Goal: Task Accomplishment & Management: Manage account settings

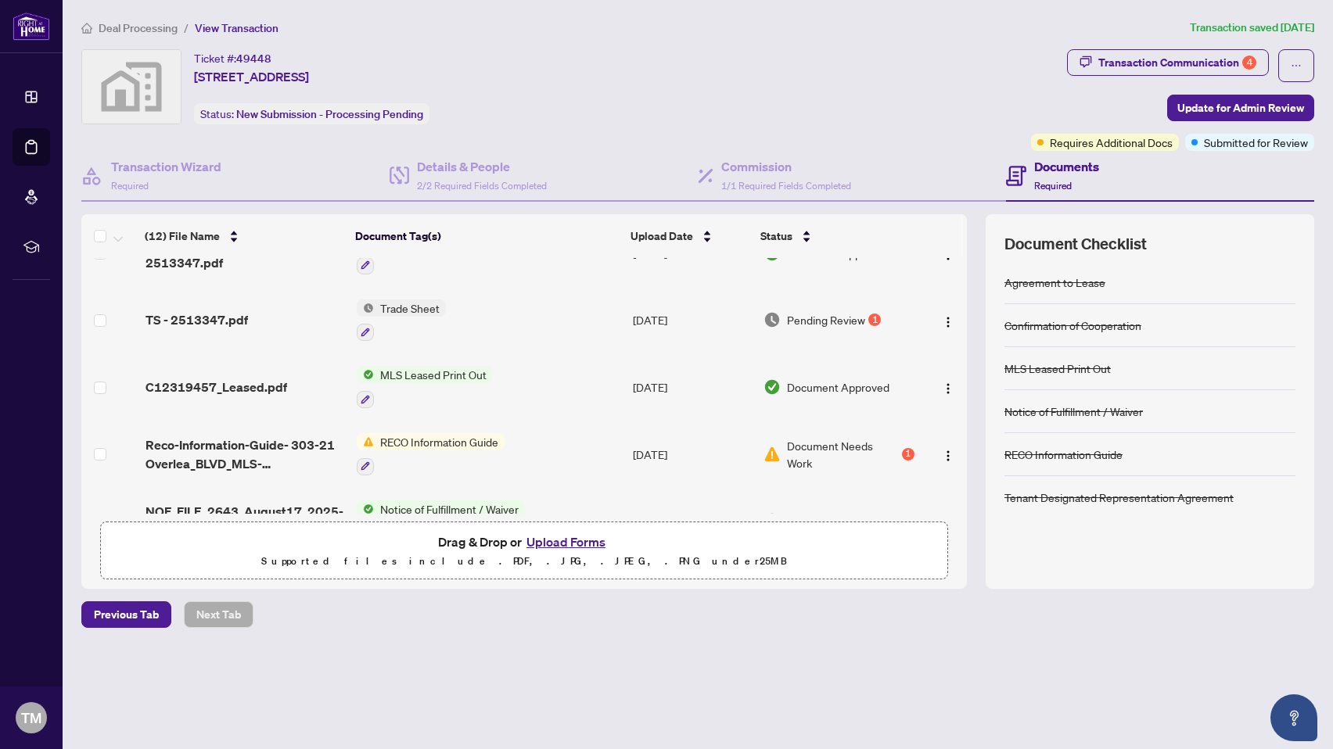
scroll to position [284, 0]
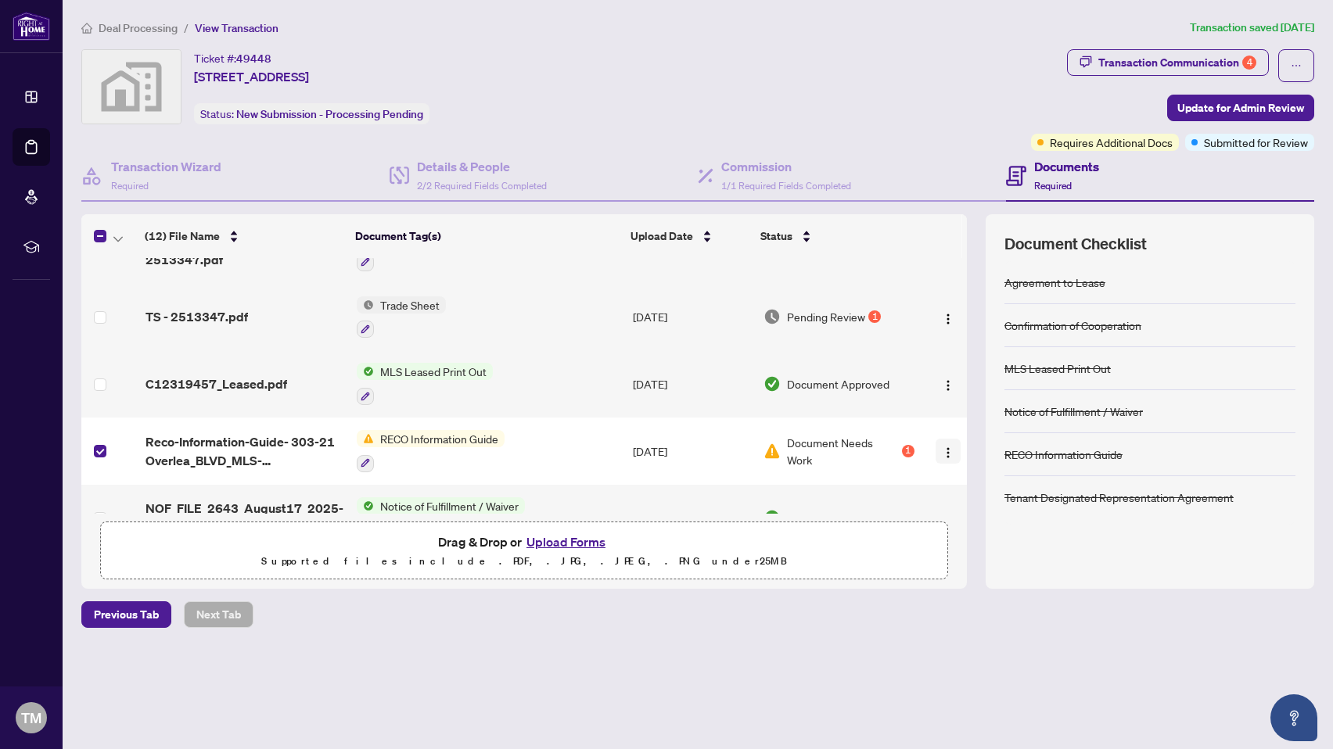
click at [944, 447] on img "button" at bounding box center [948, 453] width 13 height 13
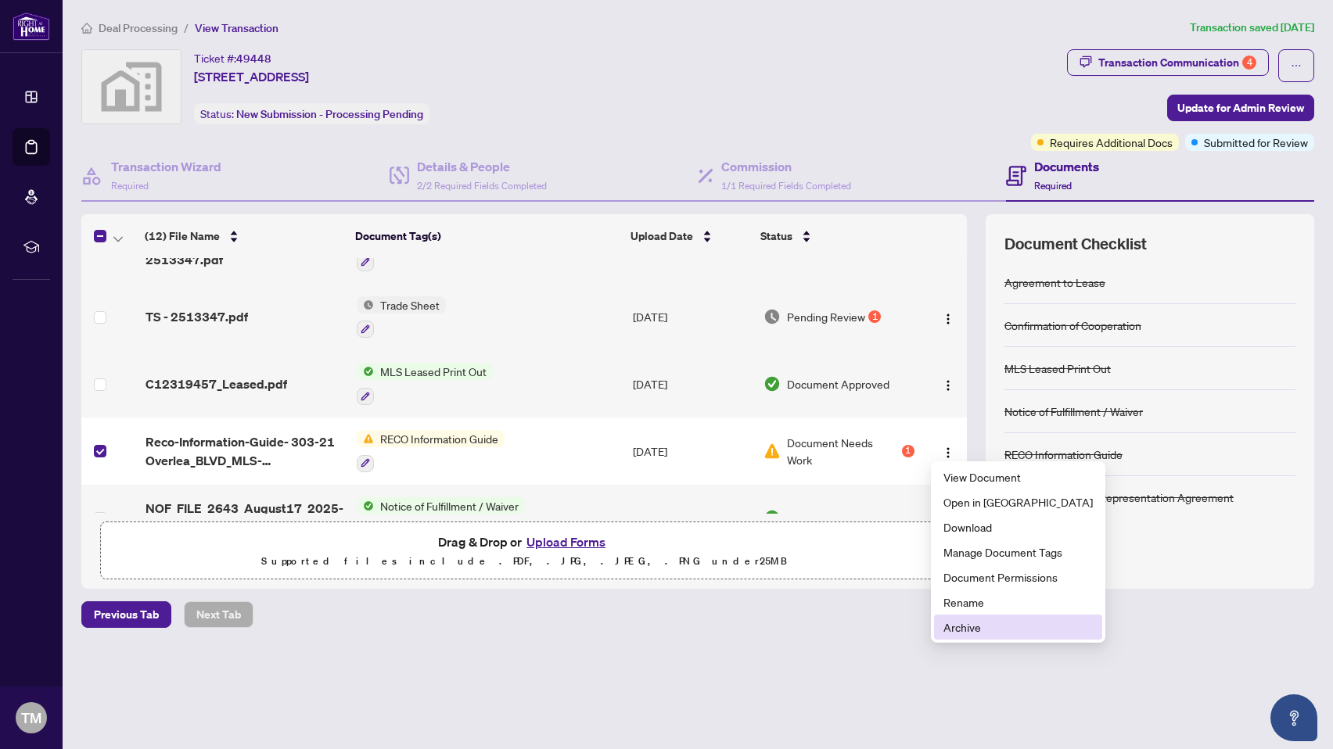
click at [964, 634] on span "Archive" at bounding box center [1018, 627] width 149 height 17
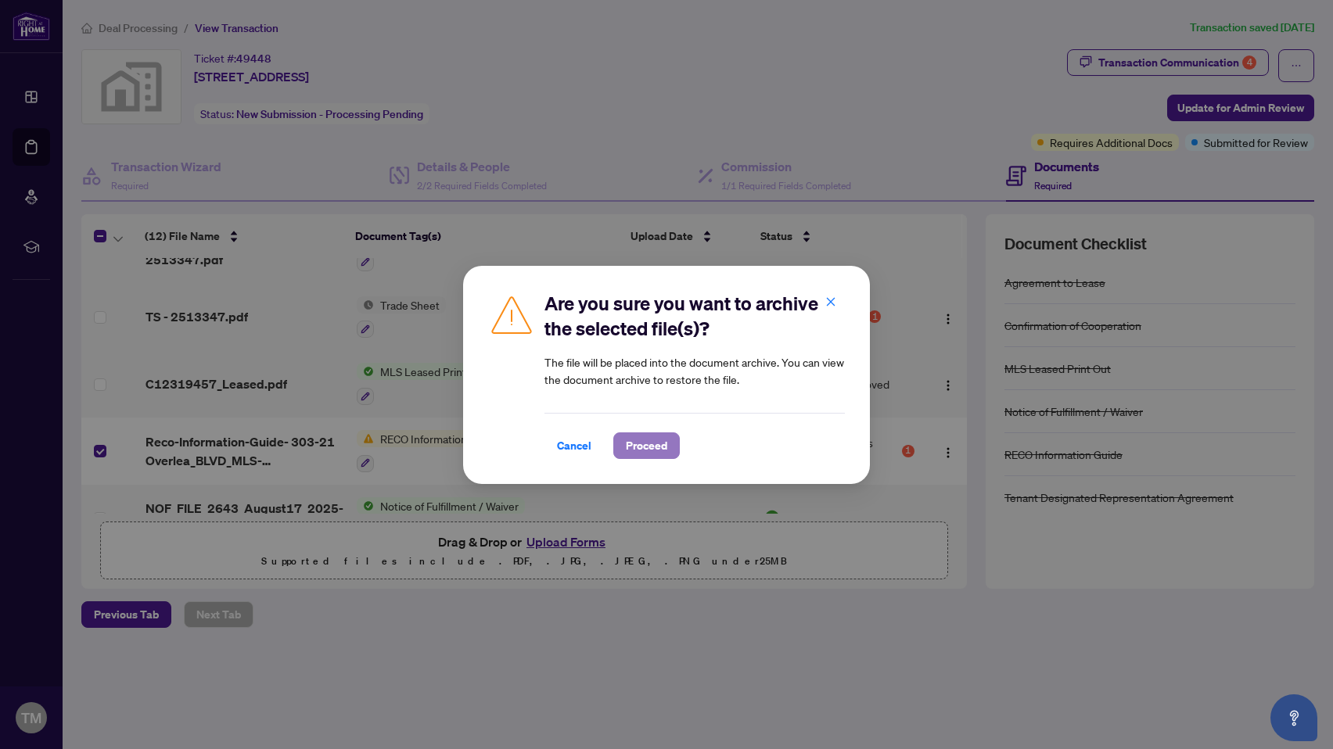
click at [631, 444] on span "Proceed" at bounding box center [646, 445] width 41 height 25
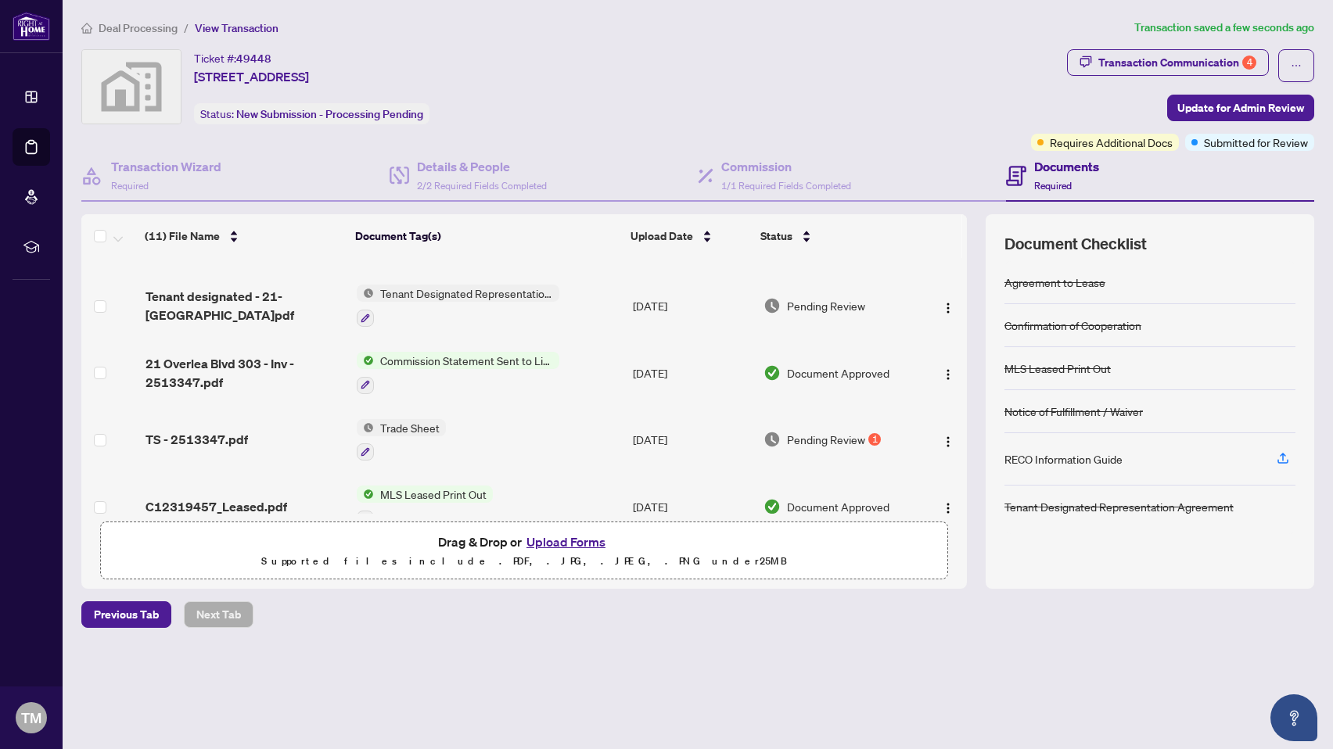
scroll to position [167, 0]
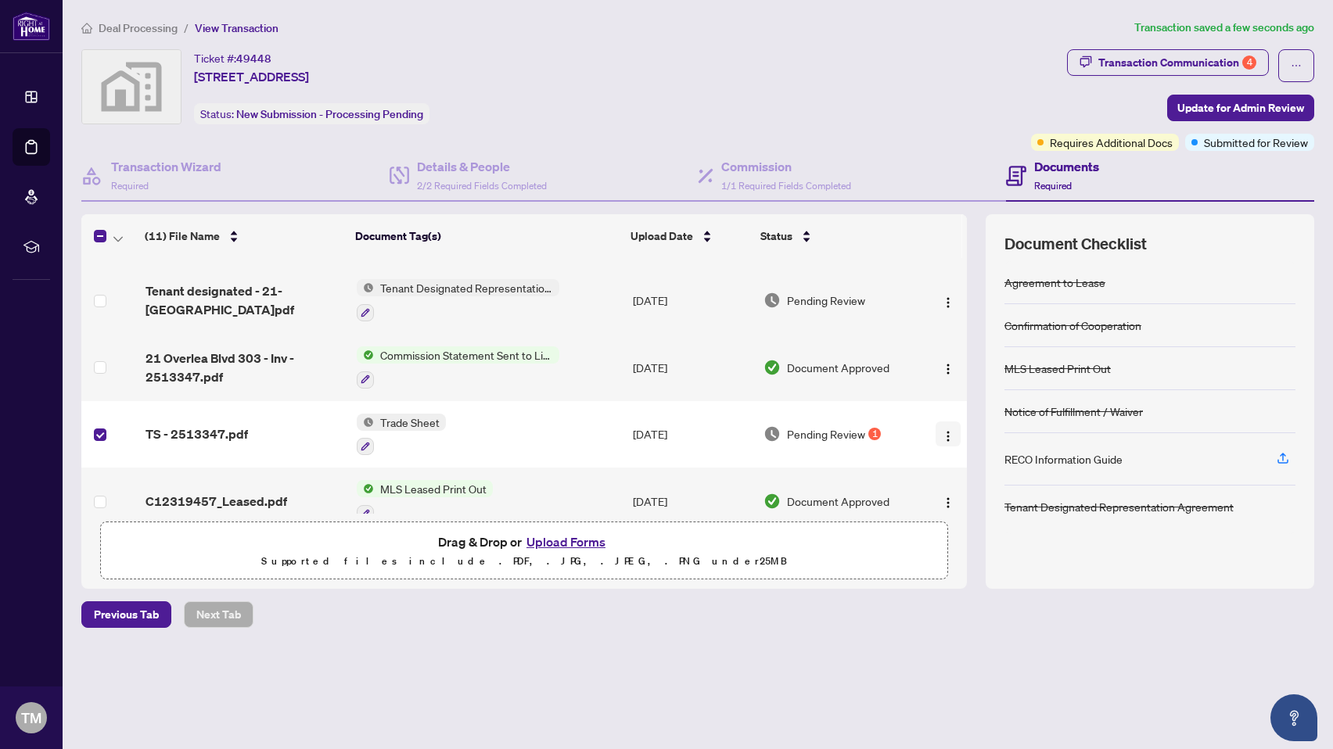
click at [942, 432] on img "button" at bounding box center [948, 436] width 13 height 13
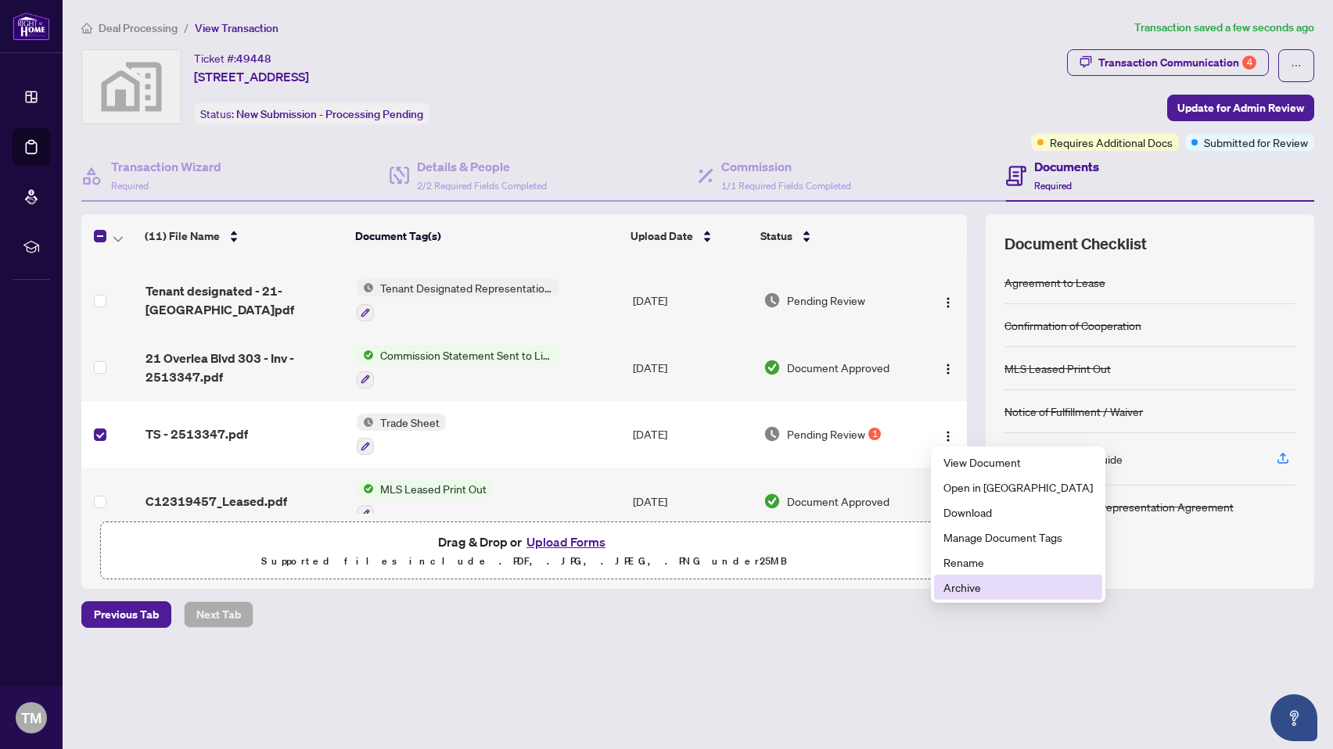
click at [950, 591] on span "Archive" at bounding box center [1018, 587] width 149 height 17
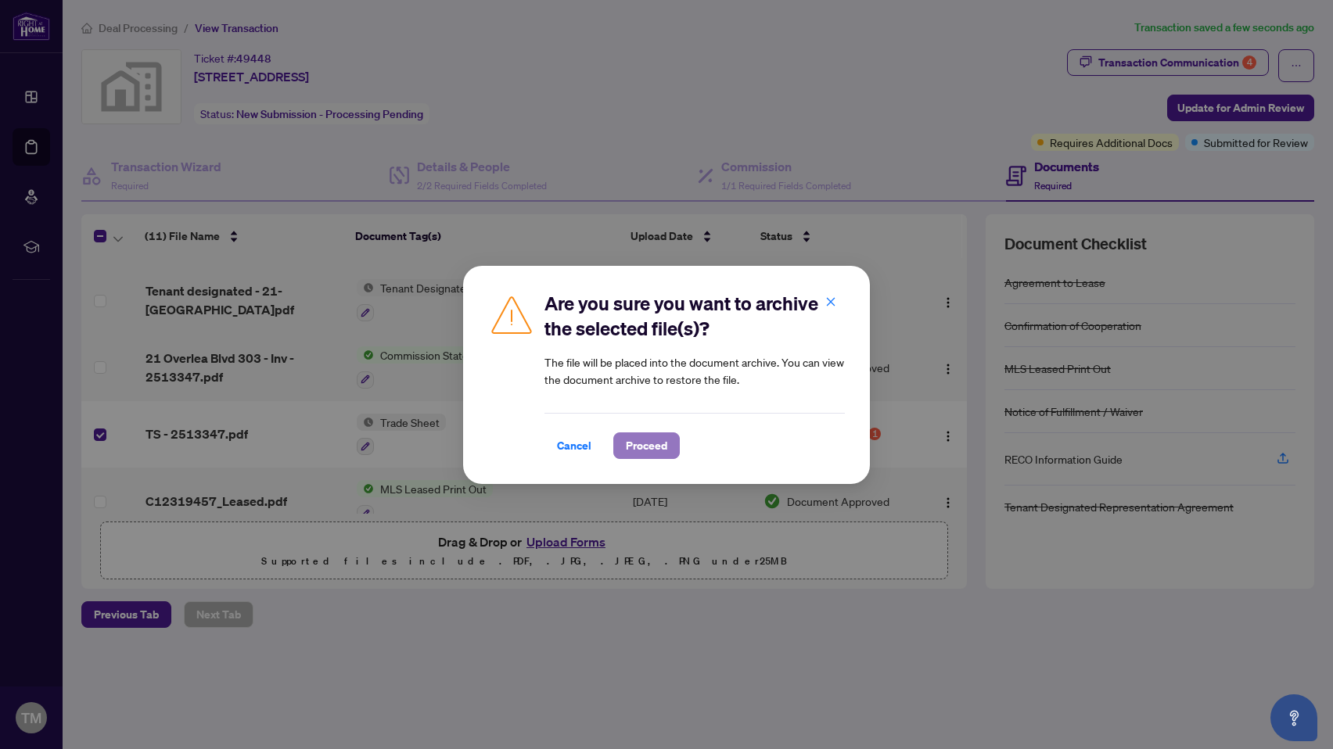
click at [661, 449] on span "Proceed" at bounding box center [646, 445] width 41 height 25
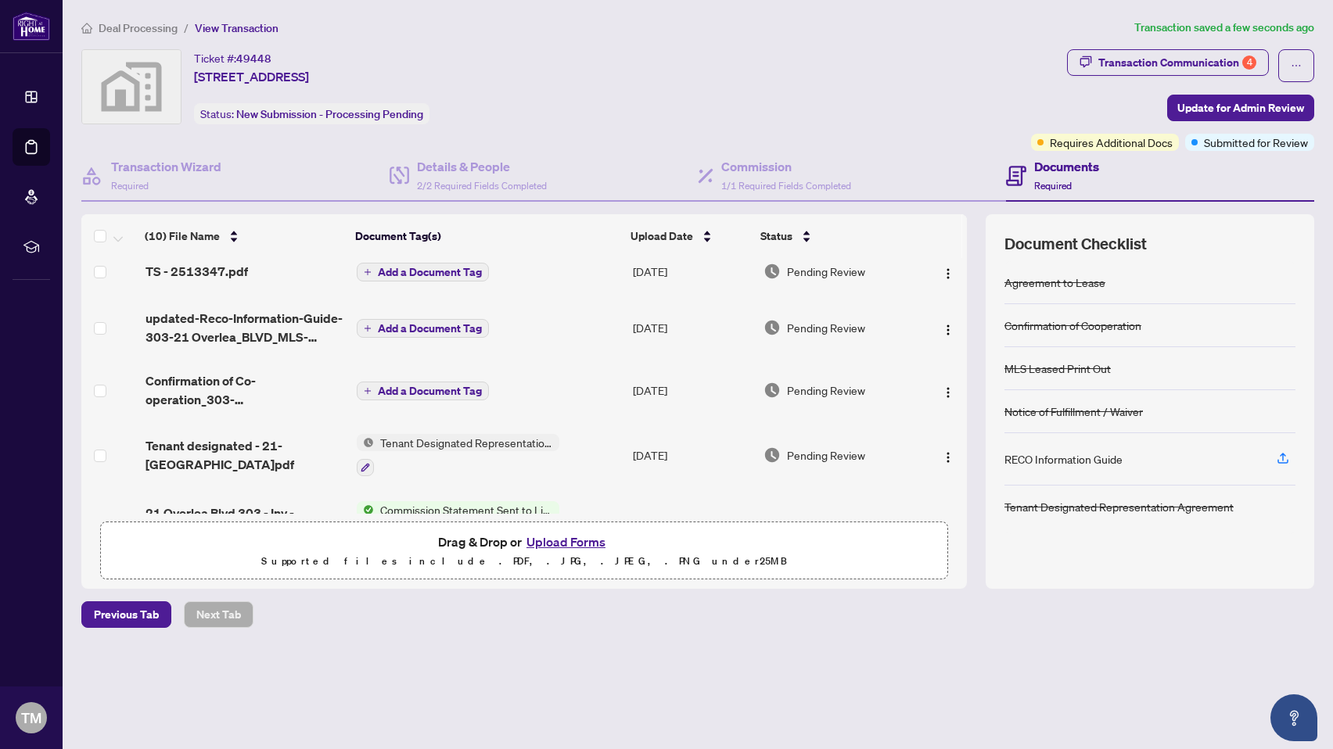
scroll to position [0, 0]
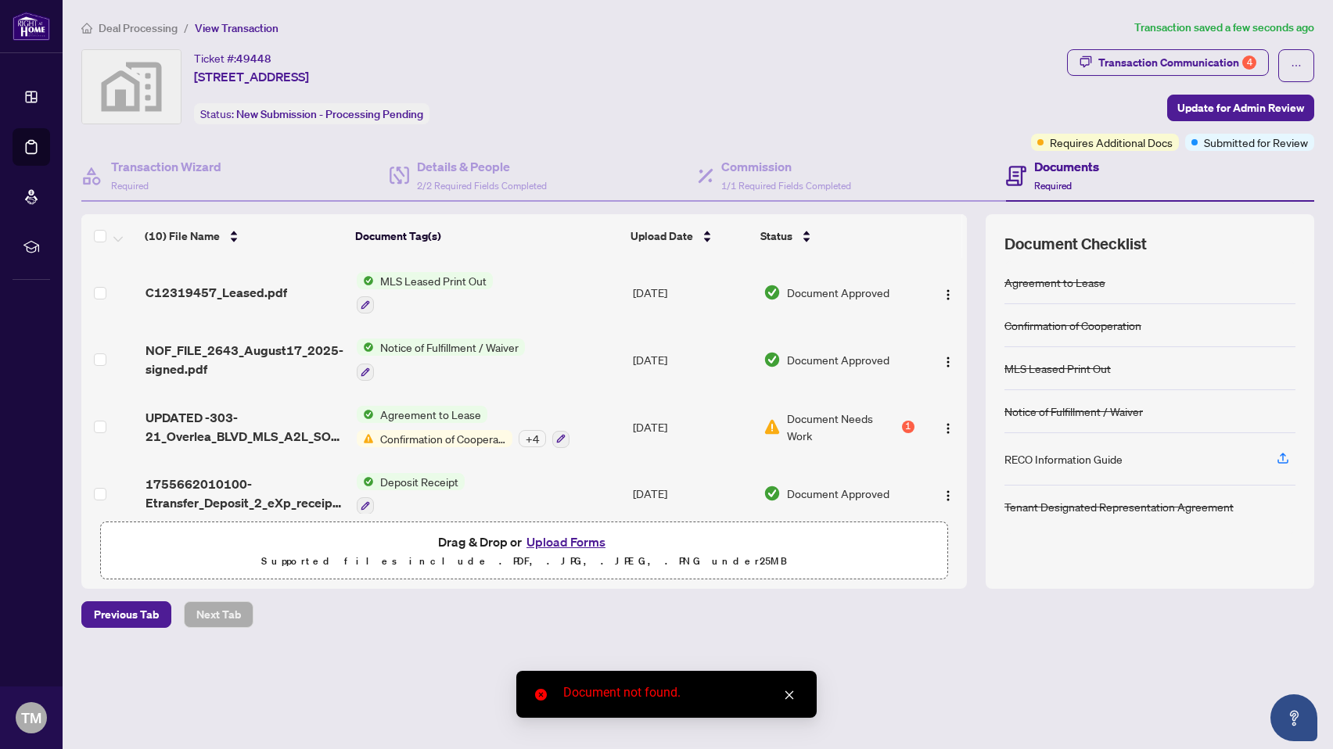
scroll to position [389, 0]
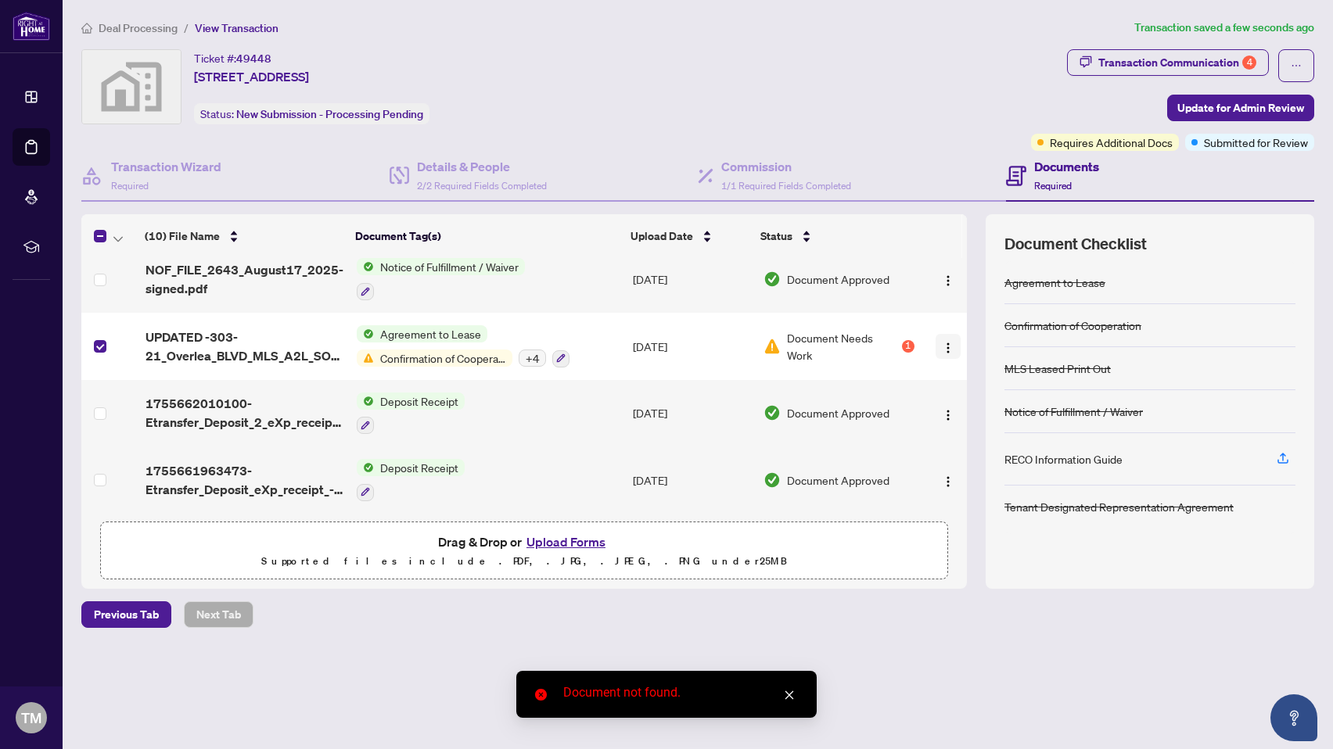
click at [942, 343] on img "button" at bounding box center [948, 348] width 13 height 13
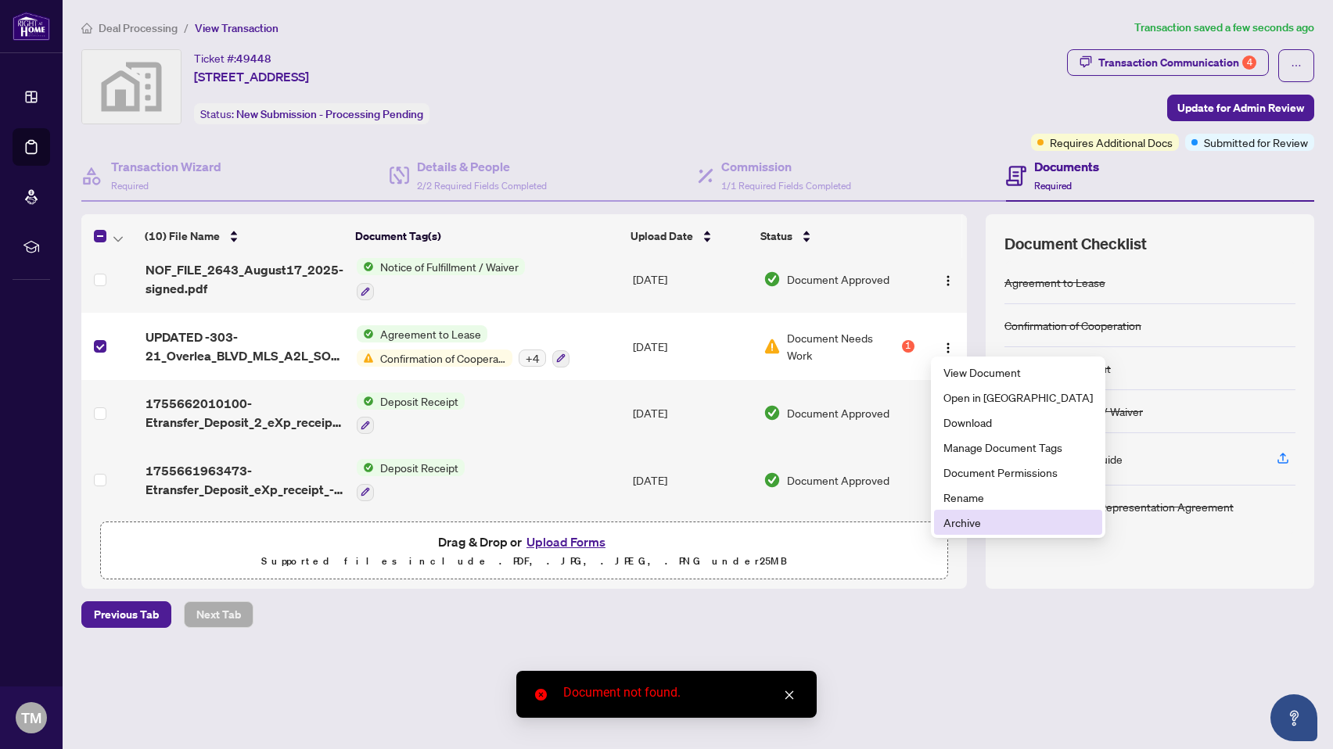
click at [960, 521] on span "Archive" at bounding box center [1018, 522] width 149 height 17
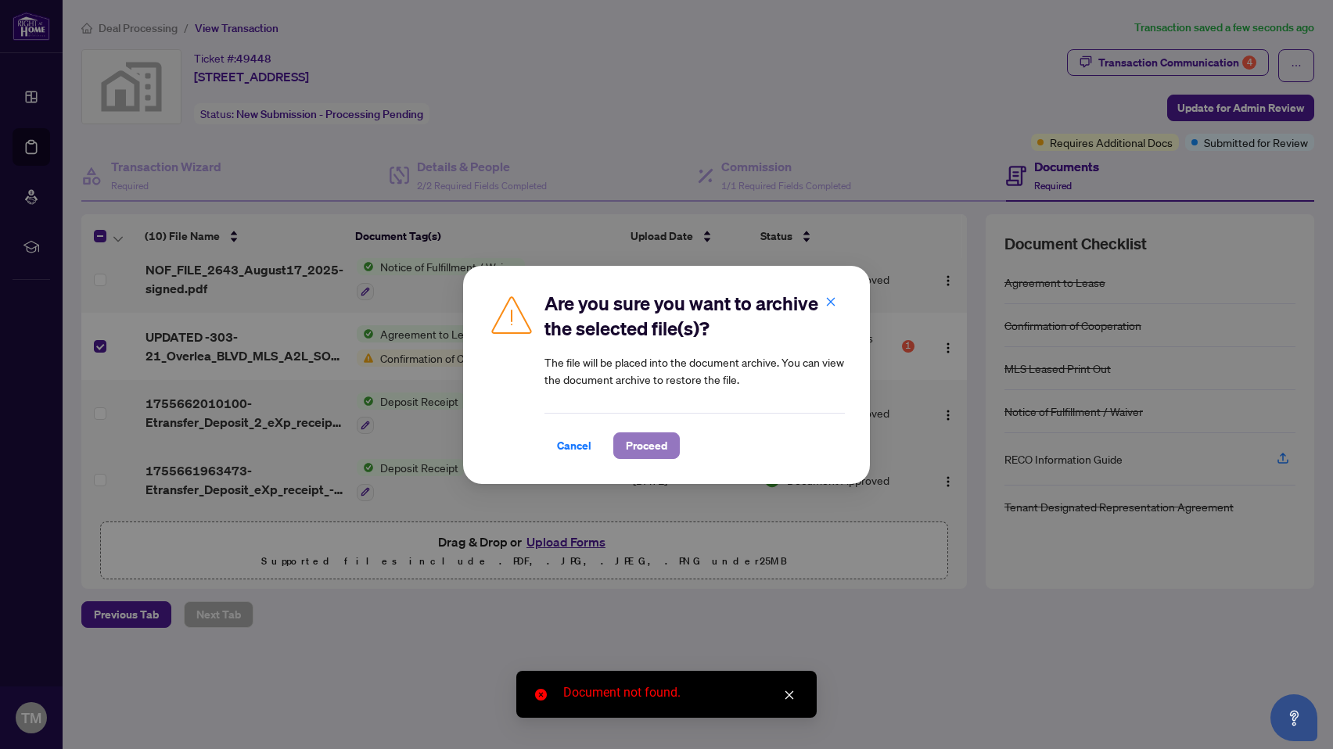
click at [661, 451] on span "Proceed" at bounding box center [646, 445] width 41 height 25
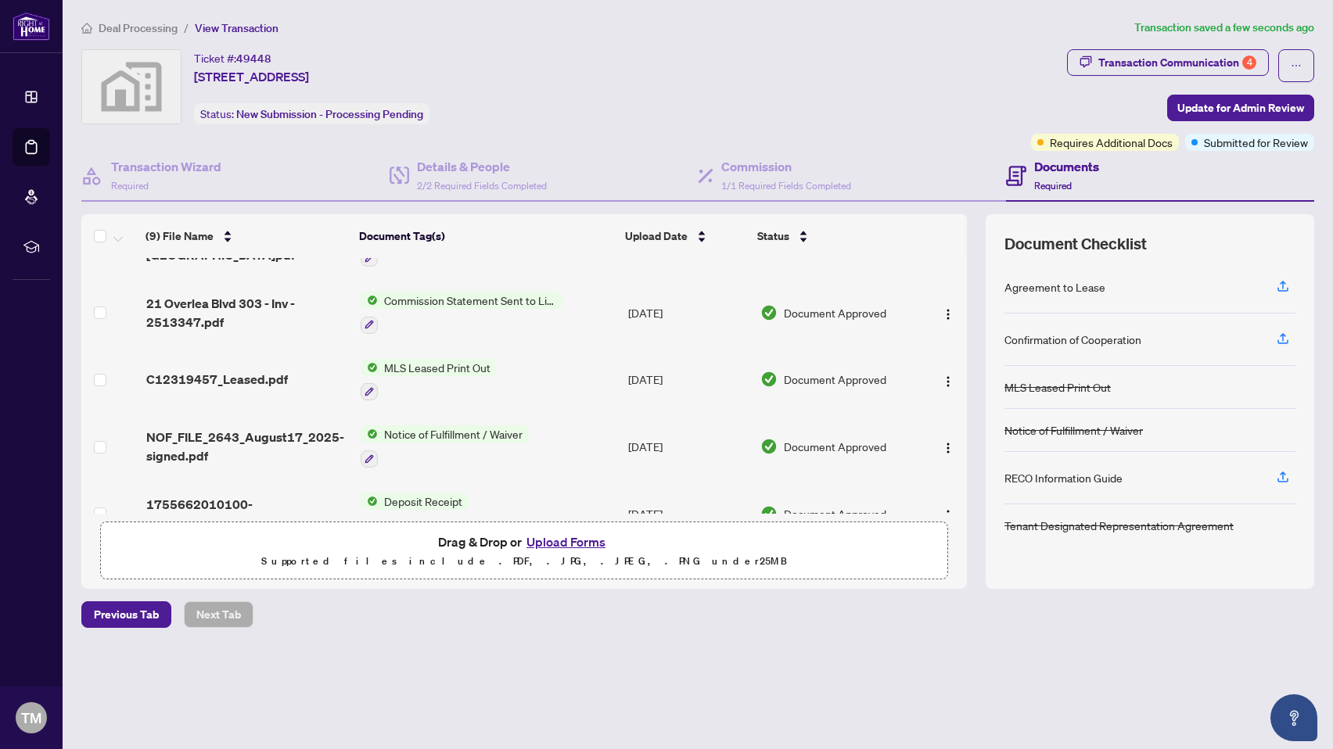
scroll to position [322, 0]
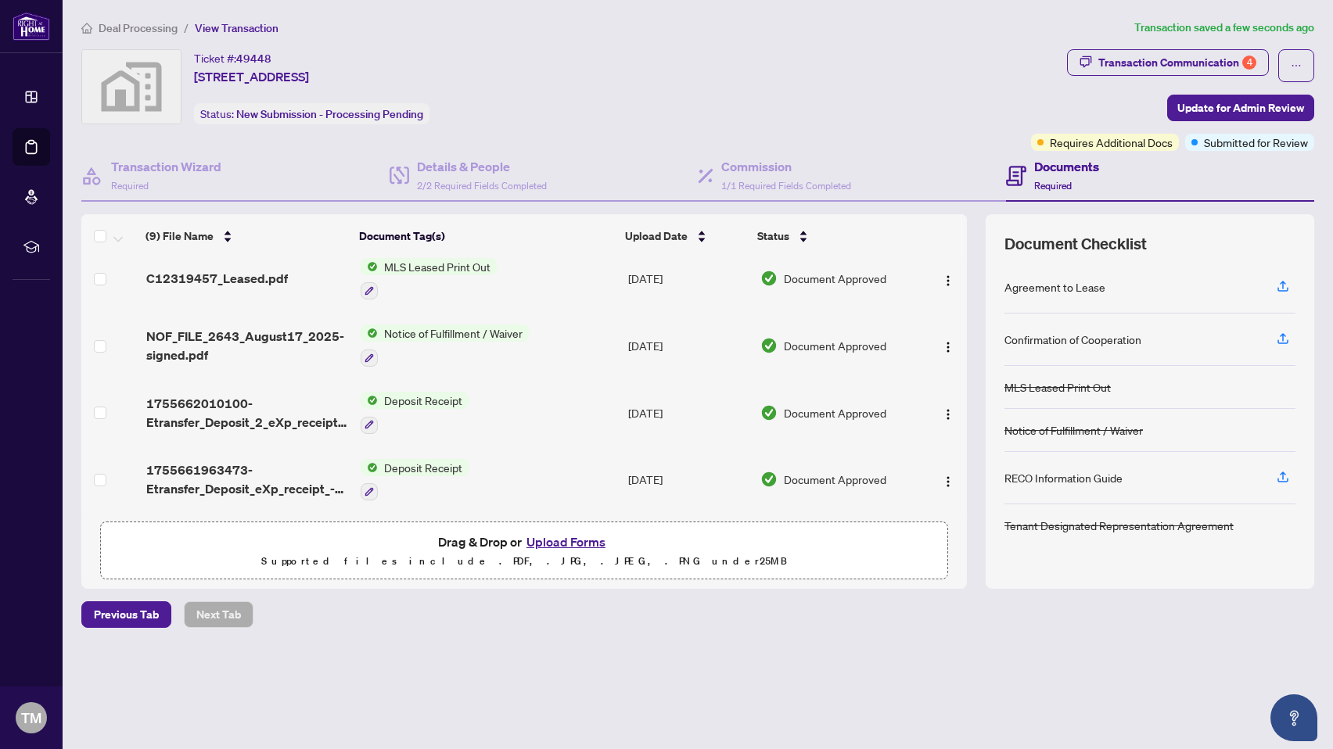
click at [1086, 476] on div "RECO Information Guide" at bounding box center [1064, 477] width 118 height 17
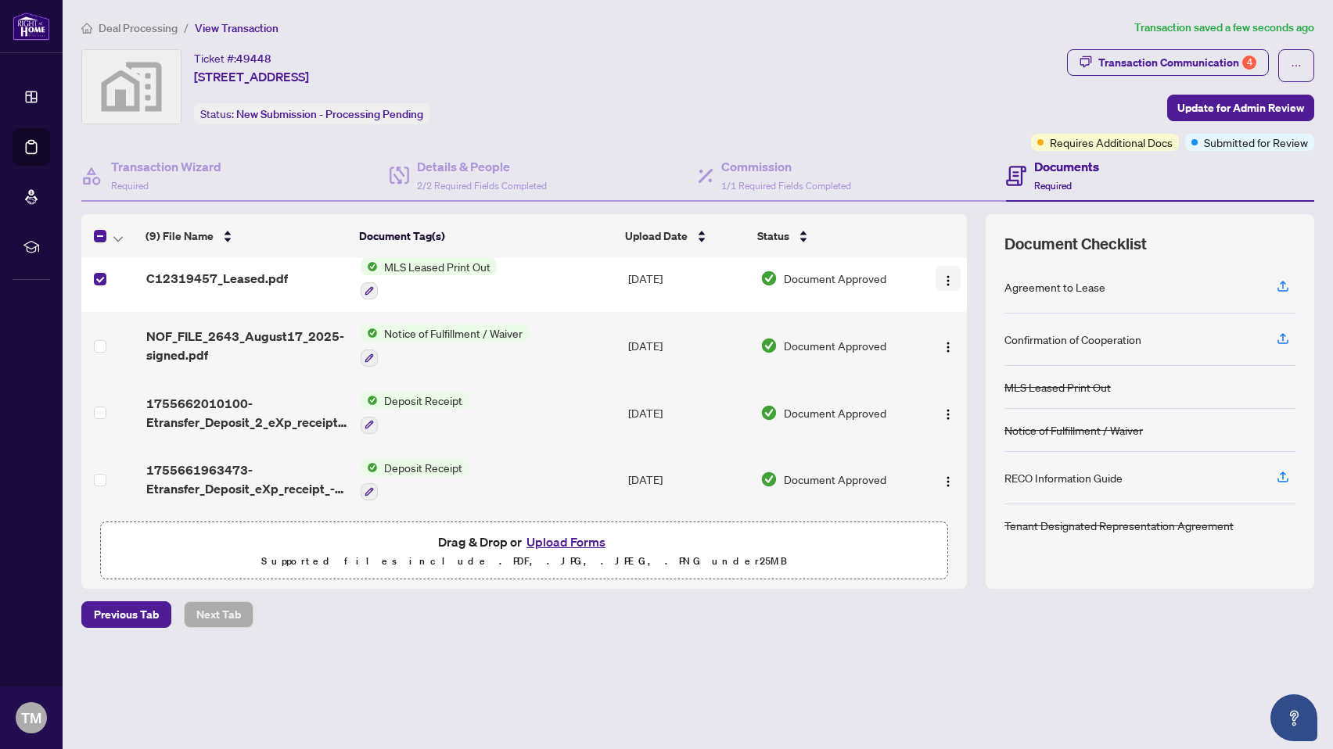
click at [942, 278] on img "button" at bounding box center [948, 281] width 13 height 13
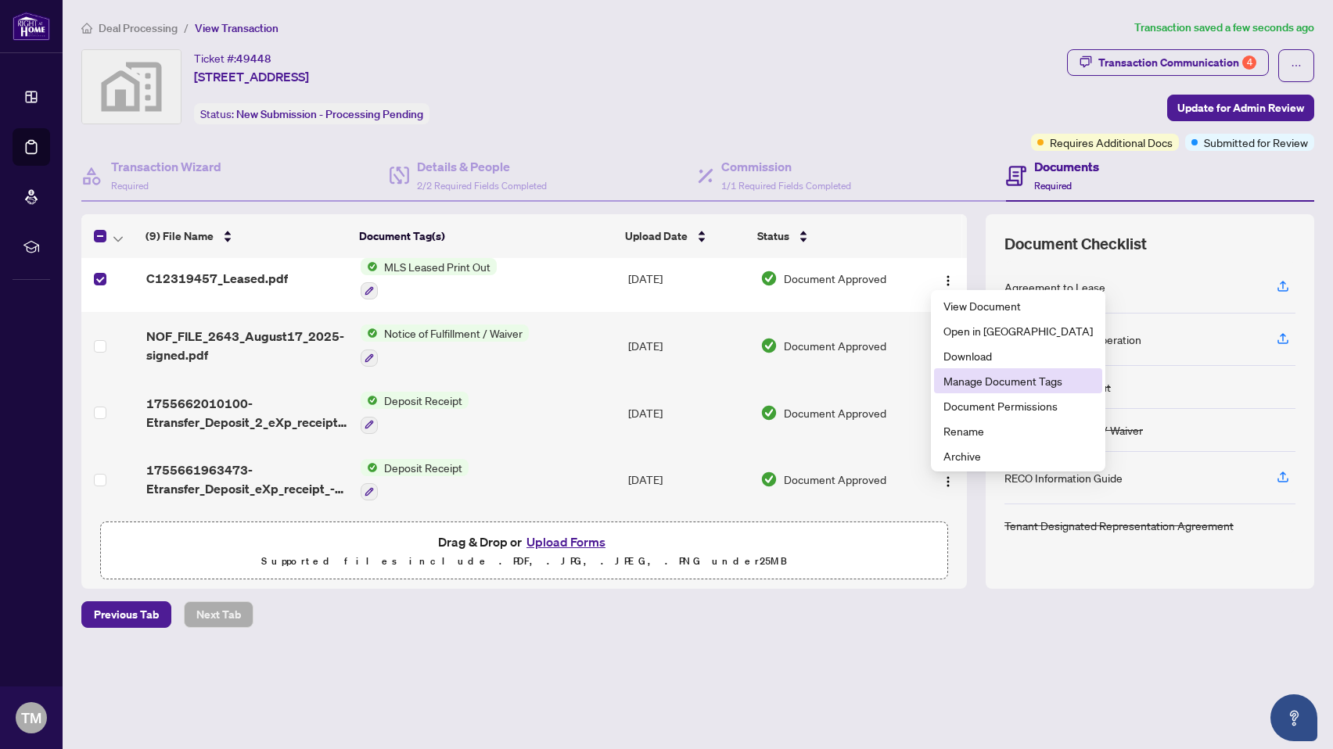
click at [962, 381] on span "Manage Document Tags" at bounding box center [1018, 380] width 149 height 17
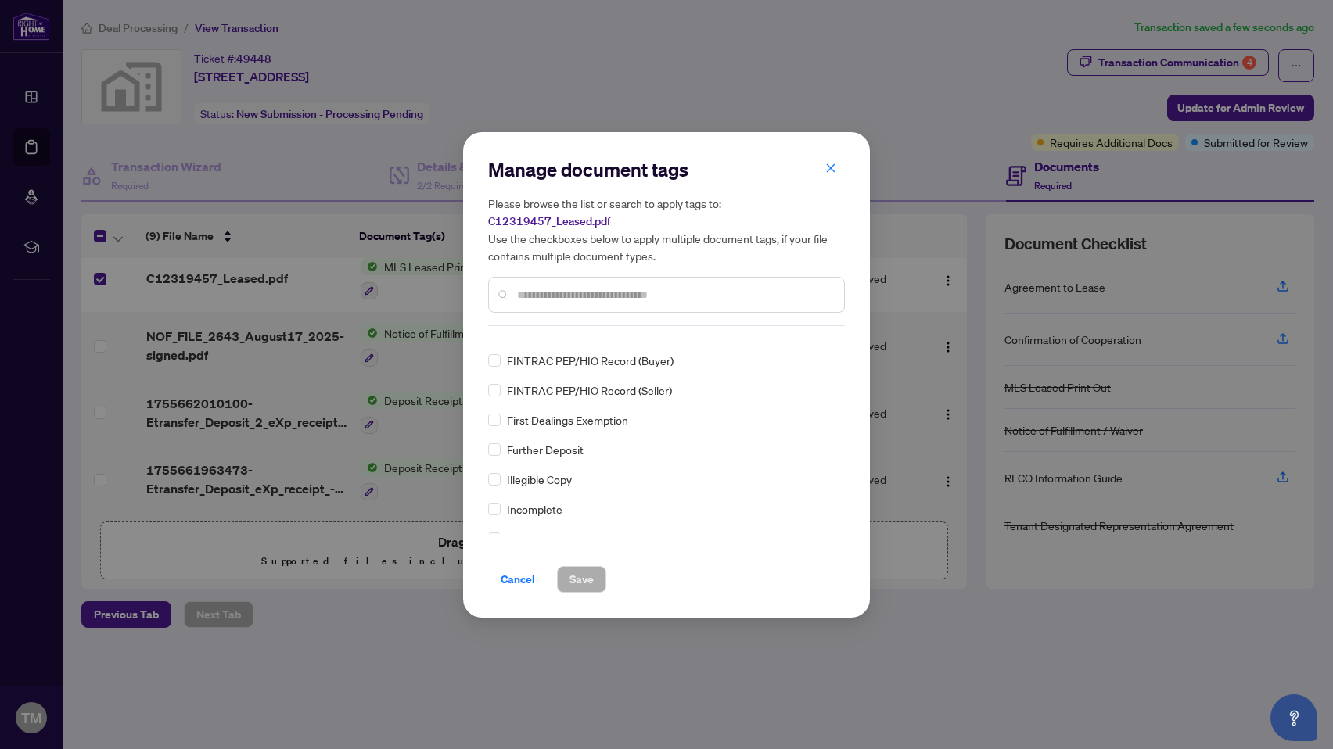
scroll to position [1744, 0]
click at [620, 288] on input "text" at bounding box center [674, 294] width 315 height 17
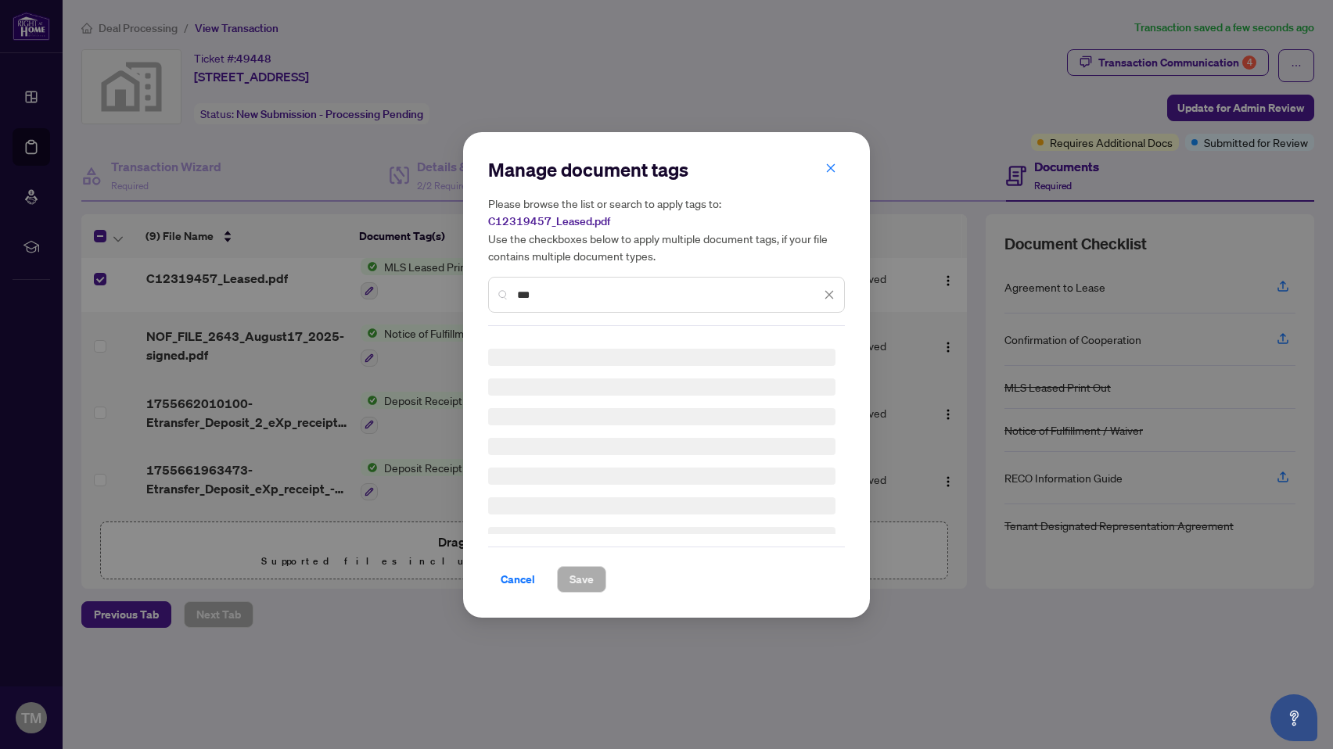
scroll to position [0, 0]
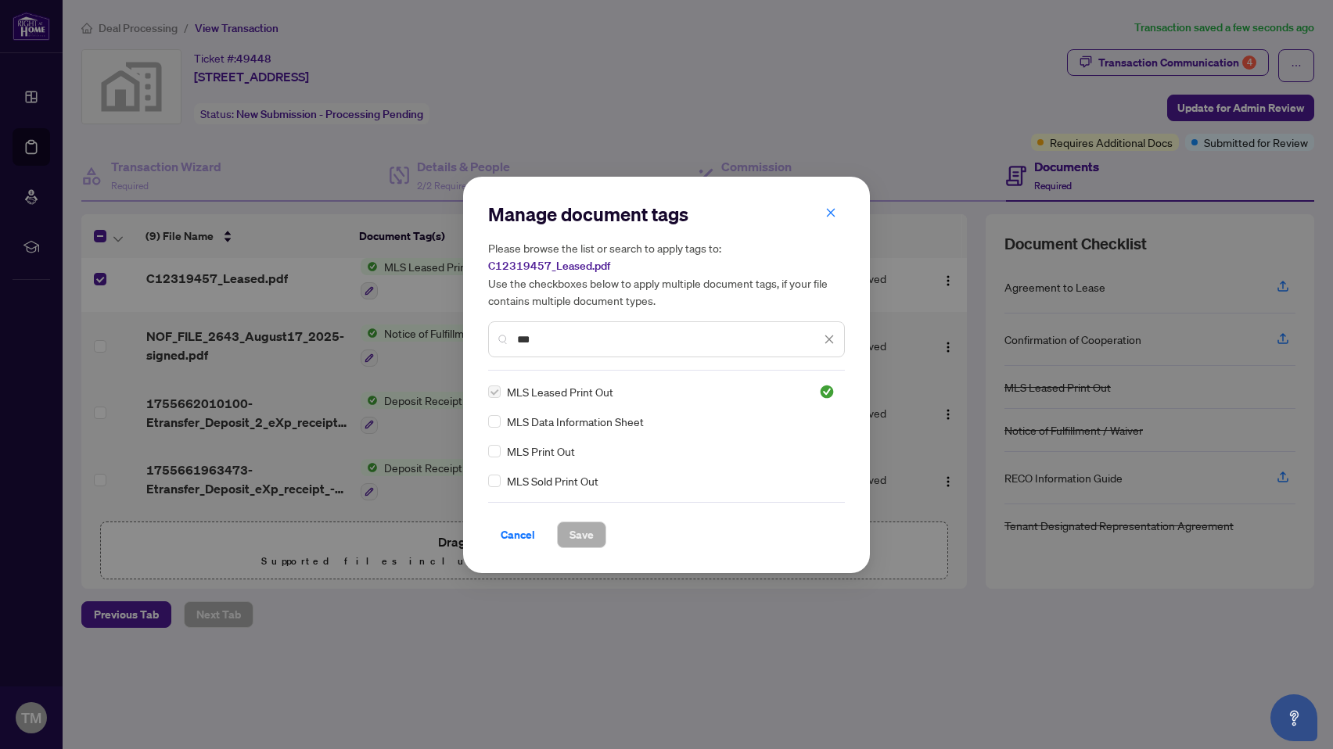
type input "***"
click at [497, 383] on label at bounding box center [494, 391] width 13 height 17
click at [516, 527] on span "Cancel" at bounding box center [518, 535] width 34 height 25
